Goal: Task Accomplishment & Management: Use online tool/utility

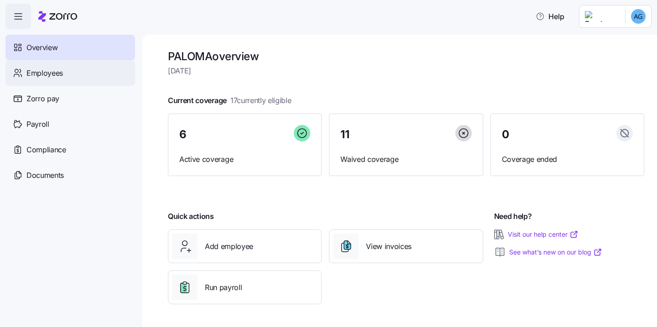
click at [66, 71] on div "Employees" at bounding box center [70, 73] width 130 height 26
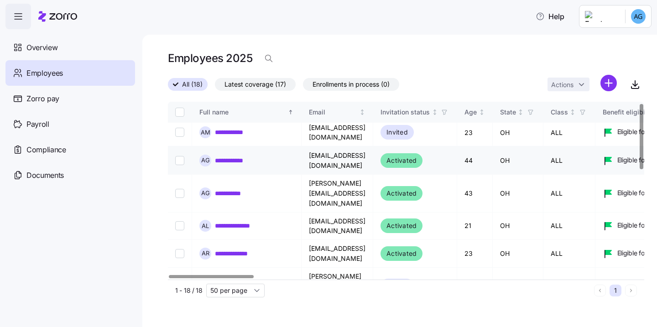
scroll to position [4, 0]
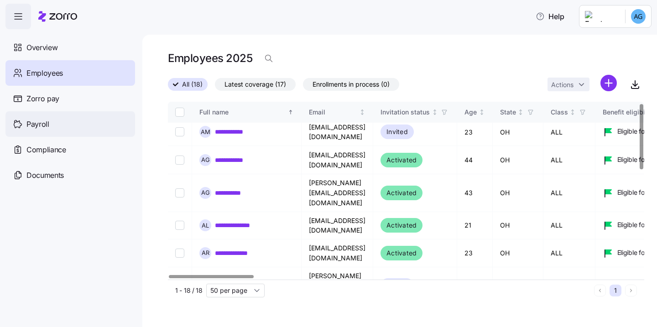
click at [42, 124] on span "Payroll" at bounding box center [37, 124] width 23 height 11
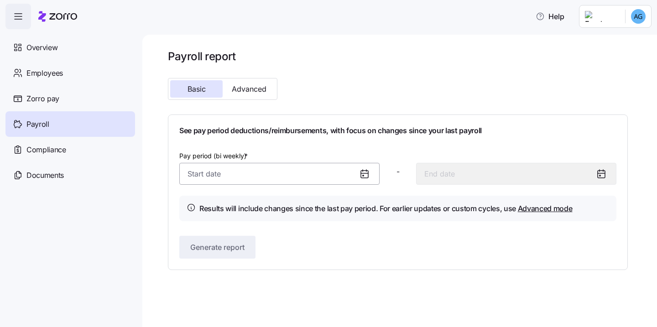
click at [236, 168] on input "Pay period (bi weekly) *" at bounding box center [279, 174] width 200 height 22
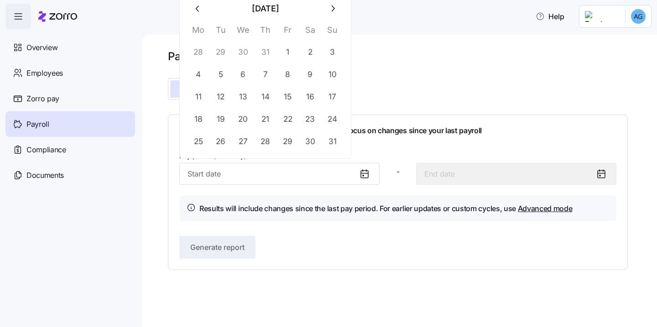
click at [196, 3] on button "button" at bounding box center [198, 9] width 22 height 22
click at [316, 115] on button "26" at bounding box center [310, 119] width 22 height 22
type input "[DATE]"
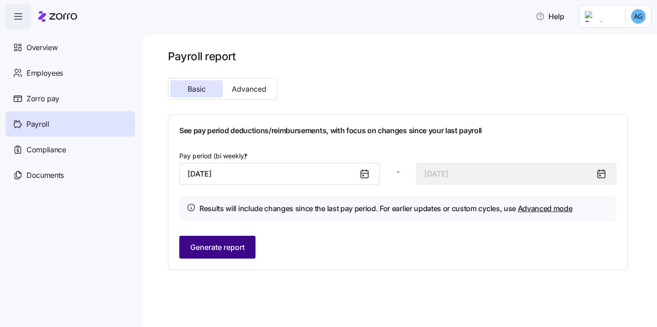
click at [225, 245] on span "Generate report" at bounding box center [217, 247] width 54 height 11
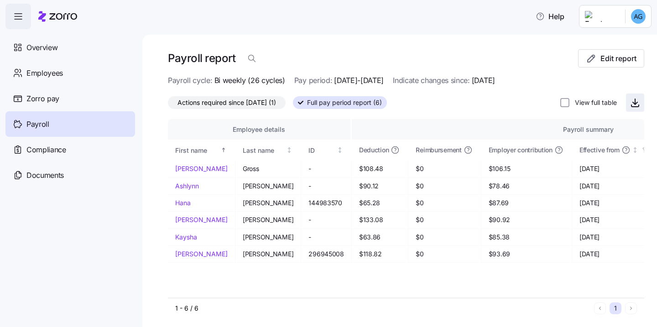
click at [636, 103] on icon "button" at bounding box center [636, 101] width 0 height 5
